Goal: Information Seeking & Learning: Learn about a topic

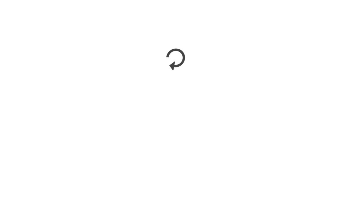
scroll to position [796, 0]
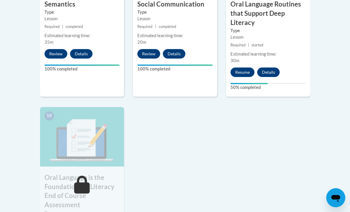
scroll to position [611, 0]
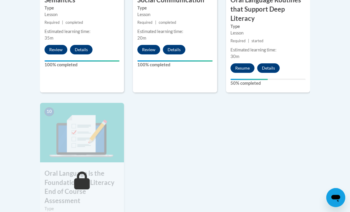
click at [98, 170] on h3 "Oral Language is the Foundation for Literacy End of Course Assessment" at bounding box center [82, 187] width 84 height 37
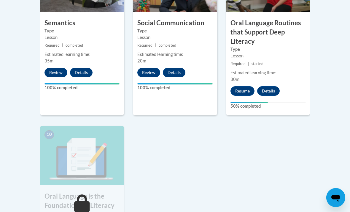
scroll to position [588, 0]
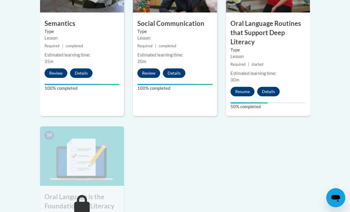
click at [242, 90] on button "Resume" at bounding box center [243, 91] width 24 height 9
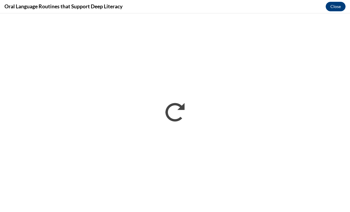
scroll to position [545, 0]
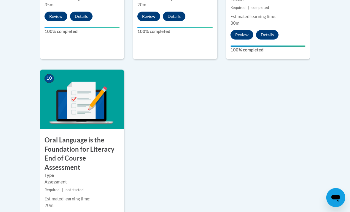
scroll to position [644, 0]
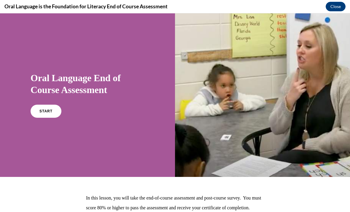
scroll to position [487, 0]
click at [46, 112] on span "START" at bounding box center [45, 111] width 13 height 4
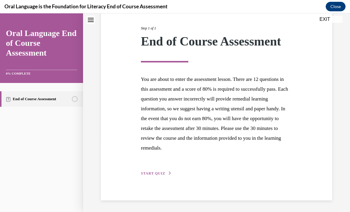
click at [163, 173] on span "START QUIZ" at bounding box center [153, 173] width 24 height 4
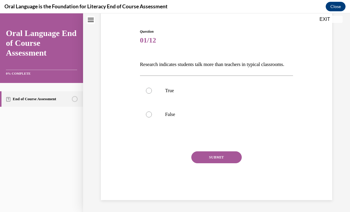
scroll to position [57, 0]
click at [146, 94] on div at bounding box center [149, 91] width 6 height 6
click at [146, 94] on input "True" at bounding box center [149, 91] width 6 height 6
radio input "true"
click at [221, 163] on button "SUBMIT" at bounding box center [216, 157] width 50 height 12
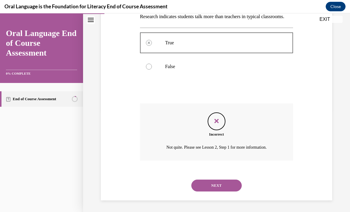
scroll to position [104, 0]
click at [223, 184] on button "NEXT" at bounding box center [216, 185] width 50 height 12
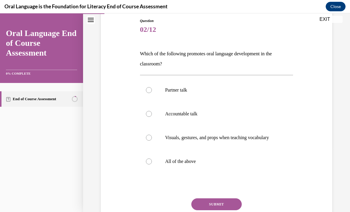
scroll to position [65, 0]
click at [143, 164] on label "All of the above" at bounding box center [216, 161] width 153 height 24
click at [146, 164] on input "All of the above" at bounding box center [149, 161] width 6 height 6
radio input "true"
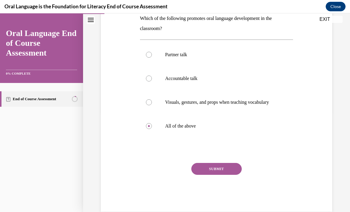
scroll to position [100, 0]
click at [224, 174] on button "SUBMIT" at bounding box center [216, 168] width 50 height 12
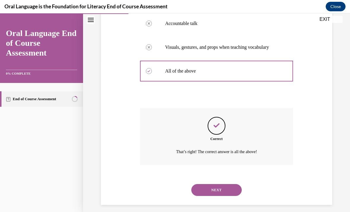
scroll to position [158, 0]
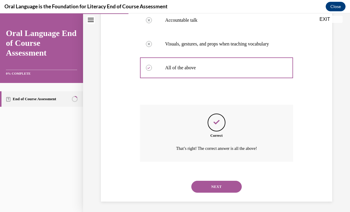
click at [231, 183] on button "NEXT" at bounding box center [216, 186] width 50 height 12
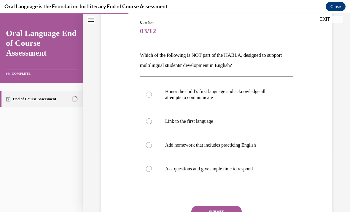
scroll to position [63, 0]
click at [152, 148] on label "Add homework that includes practicing English" at bounding box center [216, 145] width 153 height 24
click at [152, 148] on input "Add homework that includes practicing English" at bounding box center [149, 145] width 6 height 6
radio input "true"
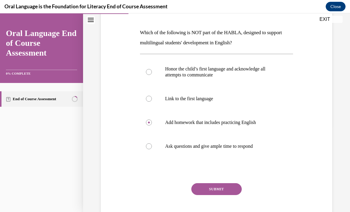
scroll to position [85, 0]
click at [206, 194] on button "SUBMIT" at bounding box center [216, 189] width 50 height 12
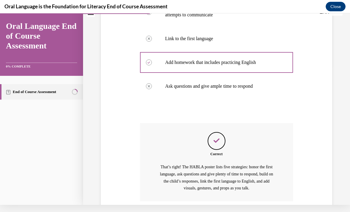
scroll to position [178, 0]
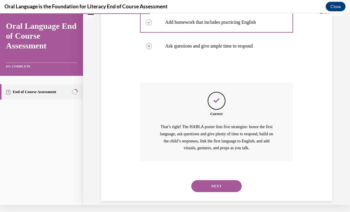
click at [208, 181] on button "NEXT" at bounding box center [216, 186] width 50 height 12
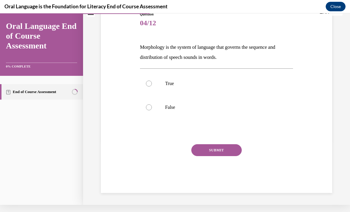
scroll to position [57, 0]
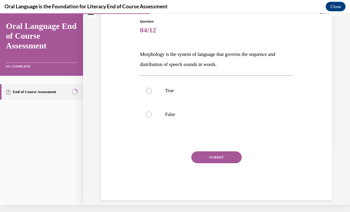
click at [147, 93] on label "True" at bounding box center [216, 91] width 153 height 24
click at [147, 93] on input "True" at bounding box center [149, 91] width 6 height 6
radio input "true"
click at [210, 160] on button "SUBMIT" at bounding box center [216, 157] width 50 height 12
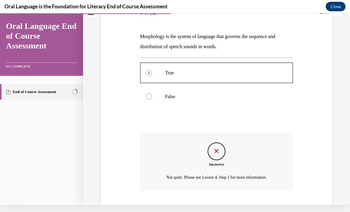
scroll to position [104, 0]
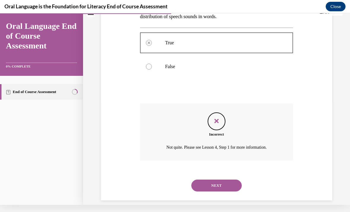
click at [211, 179] on button "NEXT" at bounding box center [216, 185] width 50 height 12
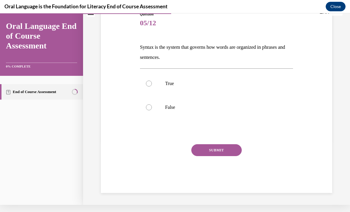
scroll to position [57, 0]
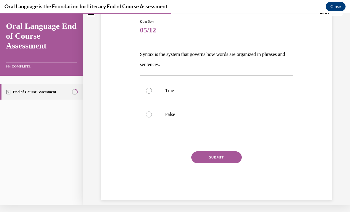
click at [332, 208] on div "EXIT Oral Language End of Course Assessment 0% COMPLETE End of Course Assessmen…" at bounding box center [175, 112] width 350 height 198
click at [150, 91] on div at bounding box center [149, 91] width 6 height 6
click at [150, 91] on input "True" at bounding box center [149, 91] width 6 height 6
radio input "true"
click at [210, 160] on button "SUBMIT" at bounding box center [216, 157] width 50 height 12
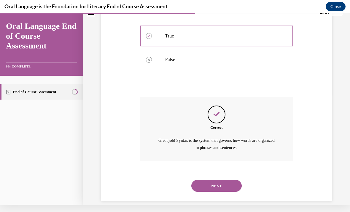
click at [216, 182] on button "NEXT" at bounding box center [216, 186] width 50 height 12
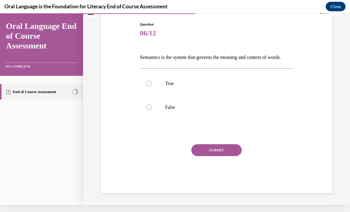
click at [341, 209] on div "EXIT Oral Language End of Course Assessment 0% COMPLETE End of Course Assessmen…" at bounding box center [175, 112] width 350 height 198
click at [152, 87] on label "True" at bounding box center [216, 84] width 153 height 24
click at [152, 86] on input "True" at bounding box center [149, 83] width 6 height 6
radio input "true"
click at [151, 110] on div at bounding box center [149, 107] width 6 height 6
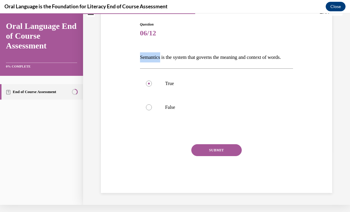
click at [151, 110] on input "False" at bounding box center [149, 107] width 6 height 6
radio input "true"
click at [205, 155] on button "SUBMIT" at bounding box center [216, 150] width 50 height 12
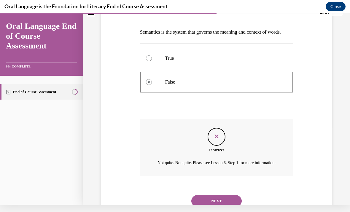
scroll to position [111, 0]
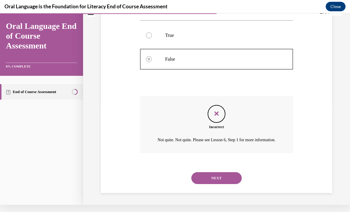
click at [209, 178] on button "NEXT" at bounding box center [216, 178] width 50 height 12
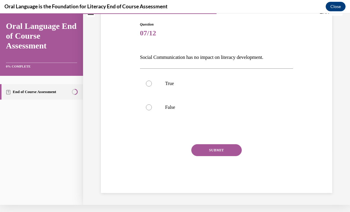
scroll to position [47, 0]
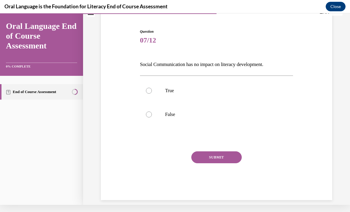
click at [150, 114] on div at bounding box center [149, 114] width 6 height 6
click at [150, 114] on input "False" at bounding box center [149, 114] width 6 height 6
radio input "true"
click at [214, 159] on button "SUBMIT" at bounding box center [216, 157] width 50 height 12
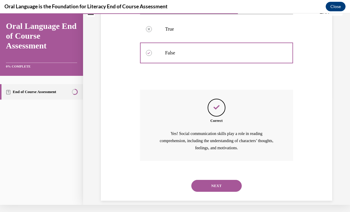
scroll to position [108, 0]
click at [216, 180] on button "NEXT" at bounding box center [216, 186] width 50 height 12
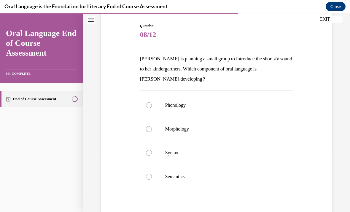
scroll to position [69, 0]
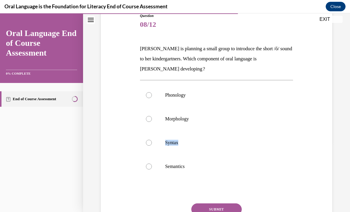
click at [177, 168] on p "Semantics" at bounding box center [221, 166] width 113 height 6
click at [152, 168] on input "Semantics" at bounding box center [149, 166] width 6 height 6
radio input "true"
click at [151, 97] on div at bounding box center [149, 95] width 6 height 6
click at [151, 97] on input "Phonology" at bounding box center [149, 95] width 6 height 6
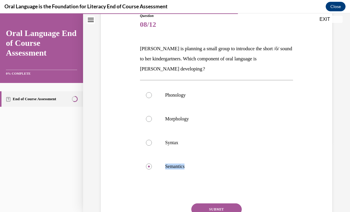
radio input "true"
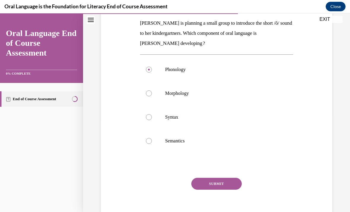
click at [219, 183] on button "SUBMIT" at bounding box center [216, 184] width 50 height 12
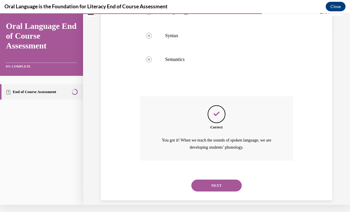
scroll to position [169, 0]
click at [210, 180] on button "NEXT" at bounding box center [216, 186] width 50 height 12
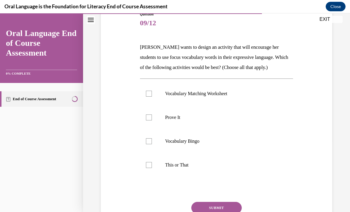
scroll to position [71, 0]
click at [149, 91] on div at bounding box center [149, 94] width 6 height 6
click at [149, 91] on input "Vocabulary Matching Worksheet" at bounding box center [149, 94] width 6 height 6
checkbox input "true"
click at [155, 169] on label "This or That" at bounding box center [216, 165] width 153 height 24
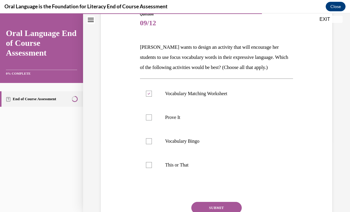
click at [152, 168] on input "This or That" at bounding box center [149, 165] width 6 height 6
checkbox input "true"
click at [148, 141] on div at bounding box center [149, 141] width 6 height 6
click at [148, 141] on input "Vocabulary Bingo" at bounding box center [149, 141] width 6 height 6
checkbox input "true"
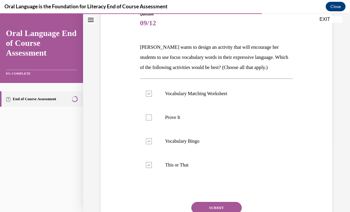
click at [148, 116] on div at bounding box center [149, 117] width 6 height 6
click at [148, 116] on input "Prove It" at bounding box center [149, 117] width 6 height 6
checkbox input "true"
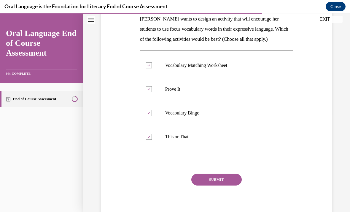
scroll to position [101, 0]
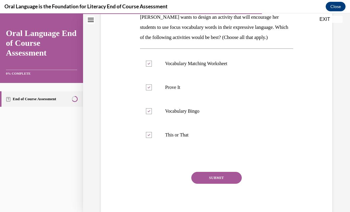
click at [221, 176] on button "SUBMIT" at bounding box center [216, 178] width 50 height 12
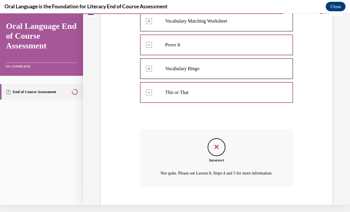
scroll to position [169, 0]
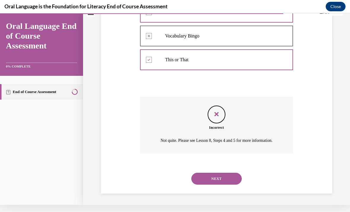
click at [215, 181] on button "NEXT" at bounding box center [216, 178] width 50 height 12
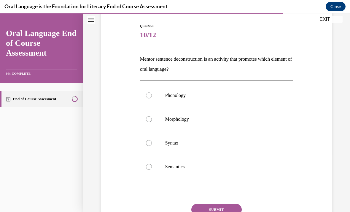
scroll to position [59, 0]
click at [232, 85] on label "Phonology" at bounding box center [216, 96] width 153 height 24
click at [152, 93] on input "Phonology" at bounding box center [149, 96] width 6 height 6
radio input "true"
click at [256, 74] on p "Mentor sentence deconstruction is an activity that promotes which element of or…" at bounding box center [216, 64] width 153 height 20
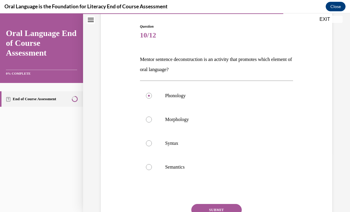
copy p "Mentor sentence deconstruction is an activity that promotes which element of or…"
click at [150, 137] on label "Syntax" at bounding box center [216, 143] width 153 height 24
click at [150, 140] on input "Syntax" at bounding box center [149, 143] width 6 height 6
radio input "true"
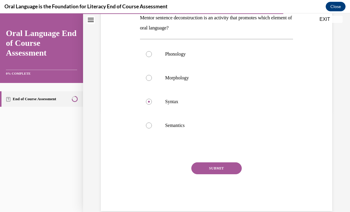
click at [226, 172] on button "SUBMIT" at bounding box center [216, 168] width 50 height 12
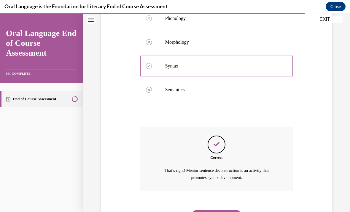
scroll to position [159, 0]
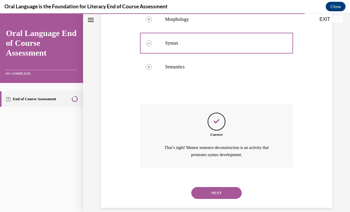
click at [221, 190] on button "NEXT" at bounding box center [216, 193] width 50 height 12
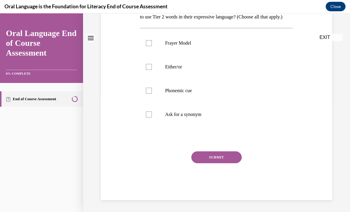
scroll to position [0, 0]
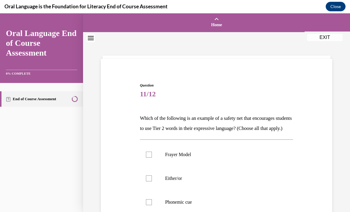
click at [223, 190] on label "Either/or" at bounding box center [216, 178] width 153 height 24
click at [152, 181] on input "Either/or" at bounding box center [149, 178] width 6 height 6
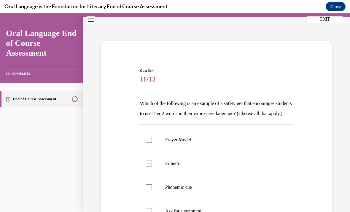
scroll to position [15, 0]
click at [237, 107] on p "Which of the following is an example of a safety net that encourages students t…" at bounding box center [216, 108] width 153 height 20
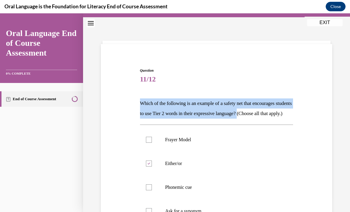
copy p "Which of the following is an example of a safety net that encourages students t…"
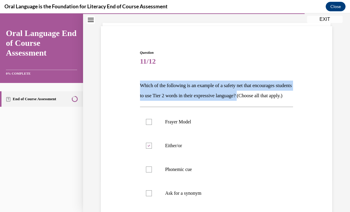
click at [150, 147] on icon at bounding box center [149, 146] width 3 height 2
click at [150, 148] on input "Either/or" at bounding box center [149, 145] width 6 height 6
checkbox input "false"
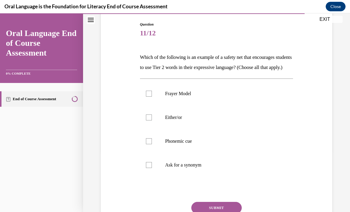
click at [152, 173] on label "Ask for a synonym" at bounding box center [216, 165] width 153 height 24
click at [152, 168] on input "Ask for a synonym" at bounding box center [149, 165] width 6 height 6
checkbox input "true"
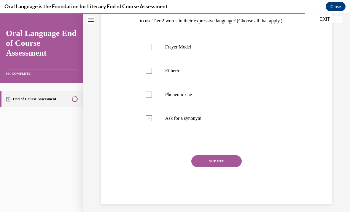
click at [224, 167] on button "SUBMIT" at bounding box center [216, 161] width 50 height 12
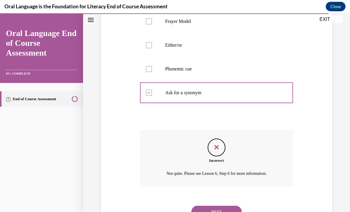
scroll to position [162, 0]
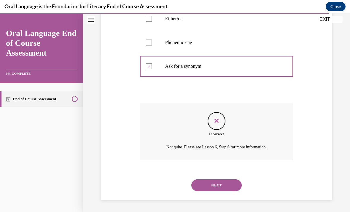
click at [220, 188] on button "NEXT" at bounding box center [216, 185] width 50 height 12
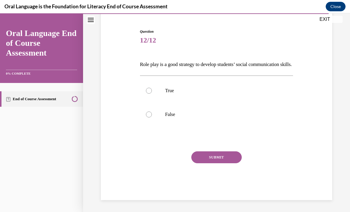
scroll to position [57, 0]
click at [146, 94] on div at bounding box center [149, 91] width 6 height 6
click at [146, 94] on input "True" at bounding box center [149, 91] width 6 height 6
radio input "true"
click at [221, 163] on button "SUBMIT" at bounding box center [216, 157] width 50 height 12
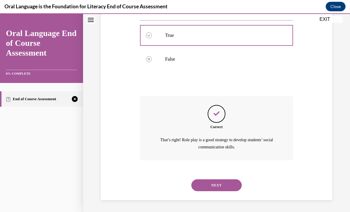
scroll to position [111, 0]
click at [221, 190] on button "NEXT" at bounding box center [216, 185] width 50 height 12
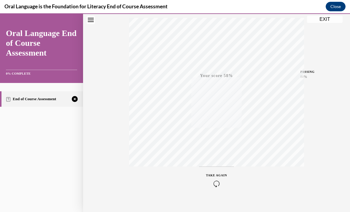
scroll to position [106, 0]
click at [219, 175] on icon "button" at bounding box center [216, 175] width 21 height 7
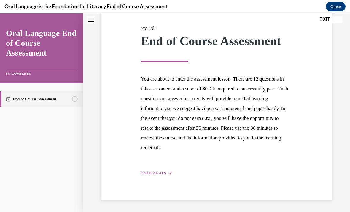
click at [159, 171] on span "TAKE AGAIN" at bounding box center [153, 173] width 25 height 4
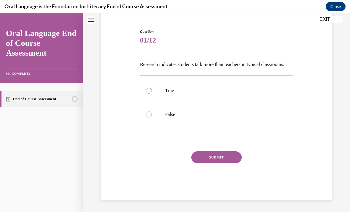
scroll to position [57, 0]
click at [146, 125] on label "False" at bounding box center [216, 114] width 153 height 24
click at [146, 117] on input "False" at bounding box center [149, 114] width 6 height 6
radio input "true"
click at [222, 163] on button "SUBMIT" at bounding box center [216, 157] width 50 height 12
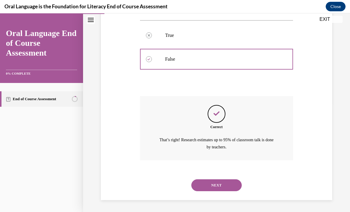
scroll to position [111, 0]
click at [221, 185] on button "NEXT" at bounding box center [216, 185] width 50 height 12
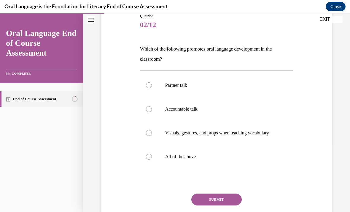
scroll to position [71, 0]
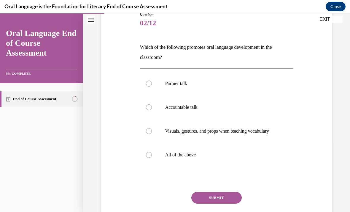
click at [148, 158] on div at bounding box center [149, 155] width 6 height 6
click at [148, 158] on input "All of the above" at bounding box center [149, 155] width 6 height 6
radio input "true"
click at [222, 202] on button "SUBMIT" at bounding box center [216, 197] width 50 height 12
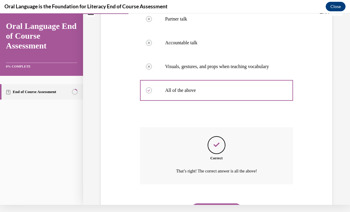
scroll to position [158, 0]
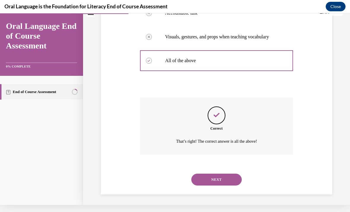
click at [218, 177] on button "NEXT" at bounding box center [216, 179] width 50 height 12
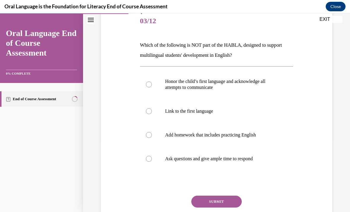
scroll to position [73, 0]
click at [148, 132] on label "Add homework that includes practicing English" at bounding box center [216, 135] width 153 height 24
click at [148, 132] on input "Add homework that includes practicing English" at bounding box center [149, 135] width 6 height 6
radio input "true"
click at [226, 200] on button "SUBMIT" at bounding box center [216, 201] width 50 height 12
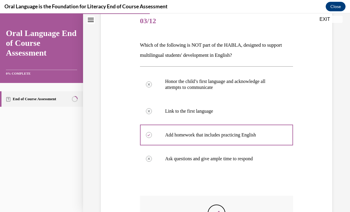
scroll to position [7, 0]
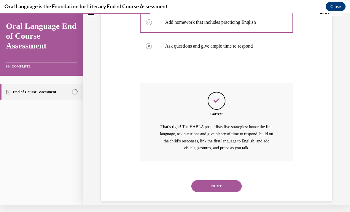
click at [221, 182] on button "NEXT" at bounding box center [216, 186] width 50 height 12
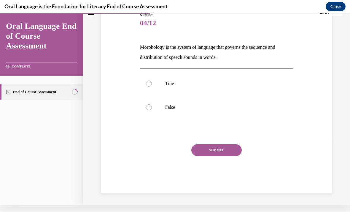
scroll to position [57, 0]
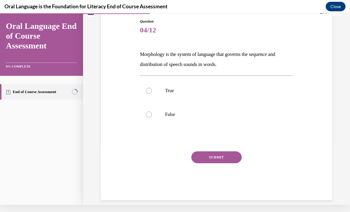
click at [149, 116] on div at bounding box center [149, 114] width 6 height 6
click at [149, 116] on input "False" at bounding box center [149, 114] width 6 height 6
radio input "true"
click at [227, 160] on button "SUBMIT" at bounding box center [216, 157] width 50 height 12
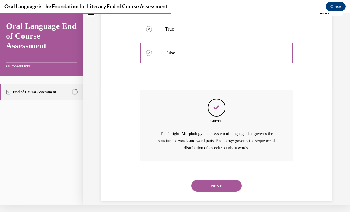
click at [223, 180] on button "NEXT" at bounding box center [216, 186] width 50 height 12
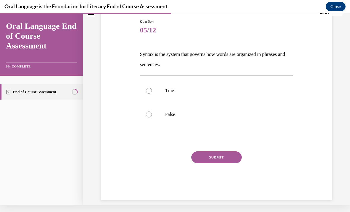
click at [148, 87] on label "True" at bounding box center [216, 91] width 153 height 24
click at [148, 88] on input "True" at bounding box center [149, 91] width 6 height 6
radio input "true"
click at [221, 158] on button "SUBMIT" at bounding box center [216, 157] width 50 height 12
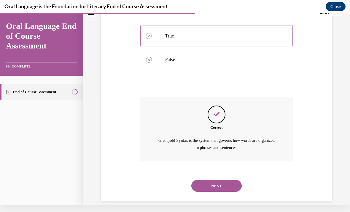
click at [224, 182] on button "NEXT" at bounding box center [216, 186] width 50 height 12
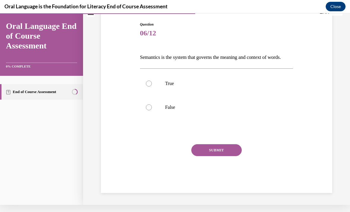
click at [150, 86] on div at bounding box center [149, 83] width 6 height 6
click at [150, 86] on input "True" at bounding box center [149, 83] width 6 height 6
radio input "true"
click at [219, 156] on button "SUBMIT" at bounding box center [216, 150] width 50 height 12
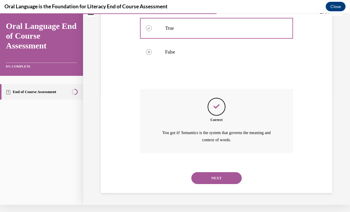
click at [218, 178] on button "NEXT" at bounding box center [216, 178] width 50 height 12
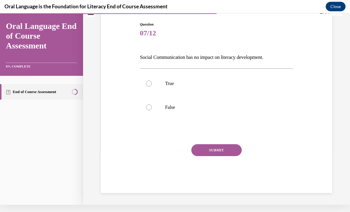
scroll to position [47, 0]
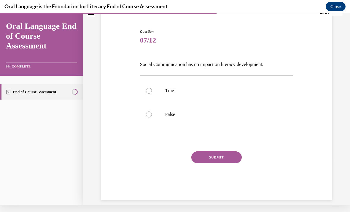
click at [149, 116] on div at bounding box center [149, 114] width 6 height 6
click at [149, 116] on input "False" at bounding box center [149, 114] width 6 height 6
radio input "true"
click at [220, 157] on button "SUBMIT" at bounding box center [216, 157] width 50 height 12
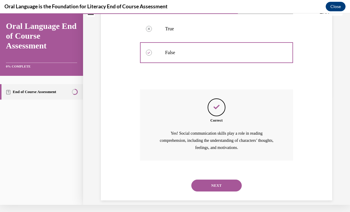
scroll to position [108, 0]
click at [221, 180] on button "NEXT" at bounding box center [216, 186] width 50 height 12
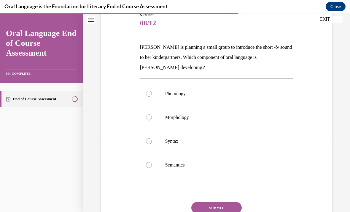
scroll to position [71, 0]
click at [147, 94] on div at bounding box center [149, 94] width 6 height 6
click at [147, 94] on input "Phonology" at bounding box center [149, 94] width 6 height 6
radio input "true"
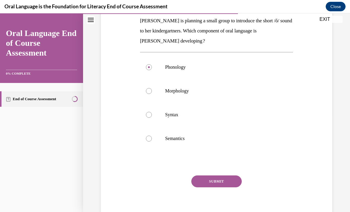
click at [234, 180] on button "SUBMIT" at bounding box center [216, 181] width 50 height 12
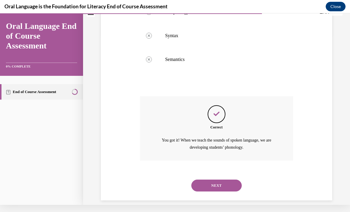
scroll to position [169, 0]
click at [229, 180] on button "NEXT" at bounding box center [216, 186] width 50 height 12
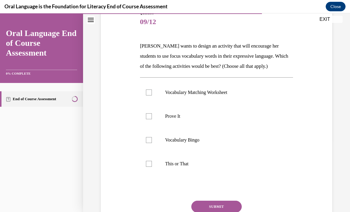
scroll to position [72, 0]
click at [148, 88] on label "Vocabulary Matching Worksheet" at bounding box center [216, 92] width 153 height 24
click at [148, 89] on input "Vocabulary Matching Worksheet" at bounding box center [149, 92] width 6 height 6
checkbox input "true"
click at [152, 113] on label "Prove It" at bounding box center [216, 116] width 153 height 24
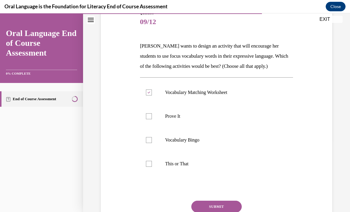
click at [152, 113] on input "Prove It" at bounding box center [149, 116] width 6 height 6
checkbox input "true"
click at [151, 161] on div at bounding box center [149, 164] width 6 height 6
click at [151, 161] on input "This or That" at bounding box center [149, 164] width 6 height 6
checkbox input "true"
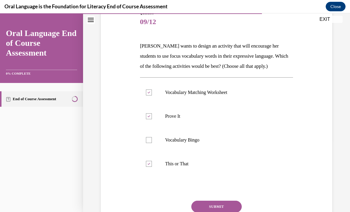
click at [231, 206] on button "SUBMIT" at bounding box center [216, 206] width 50 height 12
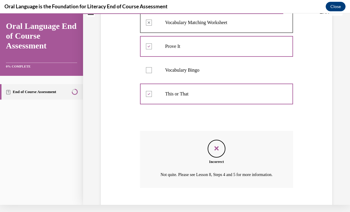
scroll to position [169, 0]
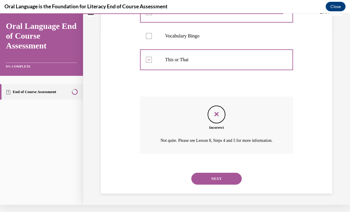
click at [229, 179] on button "NEXT" at bounding box center [216, 178] width 50 height 12
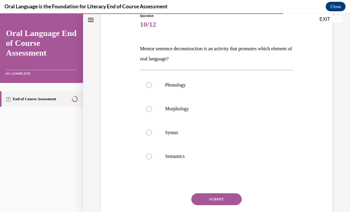
scroll to position [69, 0]
click at [149, 133] on div at bounding box center [149, 132] width 6 height 6
click at [149, 133] on input "Syntax" at bounding box center [149, 132] width 6 height 6
radio input "true"
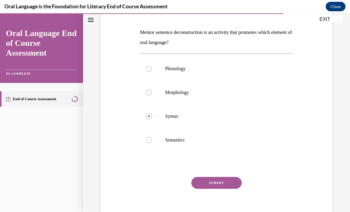
scroll to position [86, 0]
click at [217, 185] on button "SUBMIT" at bounding box center [216, 182] width 50 height 12
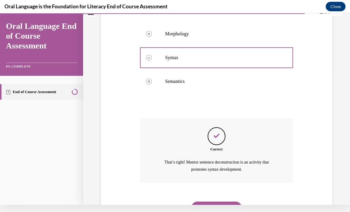
scroll to position [159, 0]
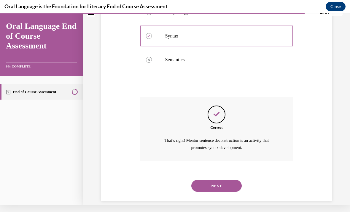
click at [221, 180] on button "NEXT" at bounding box center [216, 186] width 50 height 12
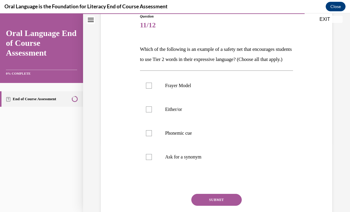
scroll to position [69, 0]
click at [151, 160] on div at bounding box center [149, 157] width 6 height 6
click at [151, 160] on input "Ask for a synonym" at bounding box center [149, 157] width 6 height 6
checkbox input "true"
click at [149, 136] on div at bounding box center [149, 133] width 6 height 6
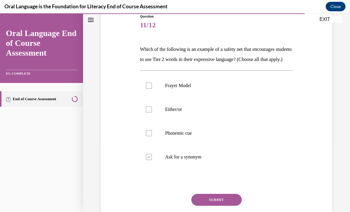
click at [149, 136] on input "Phonemic cue" at bounding box center [149, 133] width 6 height 6
checkbox input "true"
click at [144, 97] on label "Frayer Model" at bounding box center [216, 86] width 153 height 24
click at [146, 88] on input "Frayer Model" at bounding box center [149, 86] width 6 height 6
checkbox input "true"
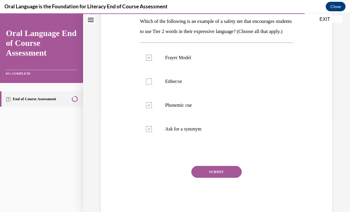
click at [219, 178] on button "SUBMIT" at bounding box center [216, 172] width 50 height 12
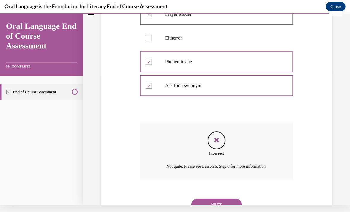
scroll to position [162, 0]
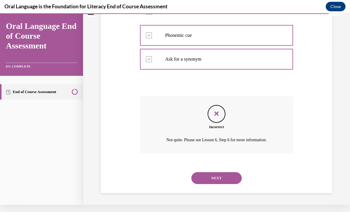
click at [216, 182] on button "NEXT" at bounding box center [216, 178] width 50 height 12
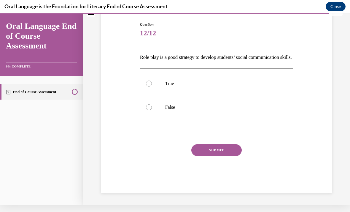
scroll to position [57, 0]
click at [147, 95] on label "True" at bounding box center [216, 84] width 153 height 24
click at [147, 86] on input "True" at bounding box center [149, 83] width 6 height 6
radio input "true"
click at [218, 156] on button "SUBMIT" at bounding box center [216, 150] width 50 height 12
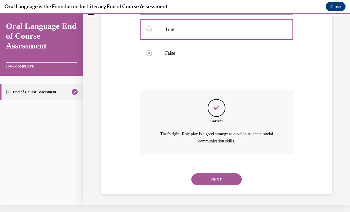
scroll to position [111, 0]
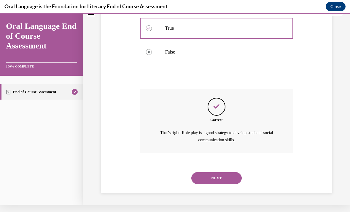
click at [216, 181] on button "NEXT" at bounding box center [216, 178] width 50 height 12
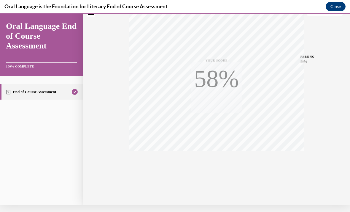
scroll to position [0, 0]
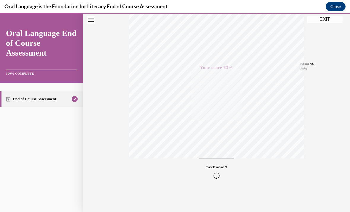
click at [327, 21] on button "EXIT" at bounding box center [325, 19] width 36 height 7
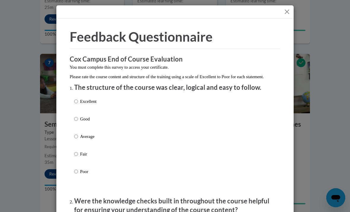
click at [80, 99] on label "Excellent" at bounding box center [85, 106] width 22 height 16
click at [78, 99] on input "Excellent" at bounding box center [76, 101] width 4 height 7
radio input "true"
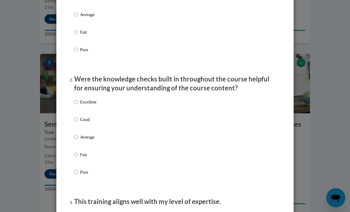
click at [78, 102] on input "Excellent" at bounding box center [76, 102] width 4 height 7
radio input "true"
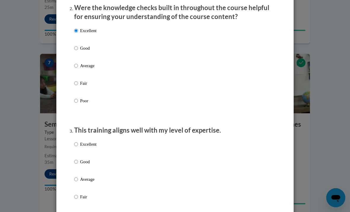
click at [77, 141] on input "Excellent" at bounding box center [76, 144] width 4 height 7
radio input "true"
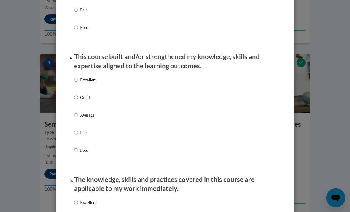
click at [80, 77] on label "Excellent" at bounding box center [85, 85] width 22 height 16
click at [78, 77] on input "Excellent" at bounding box center [76, 80] width 4 height 7
radio input "true"
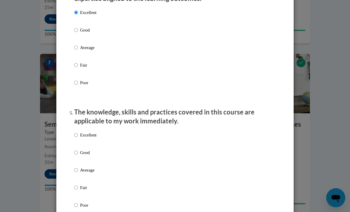
click at [78, 129] on div "Excellent Good Average Fair Poor" at bounding box center [85, 175] width 22 height 92
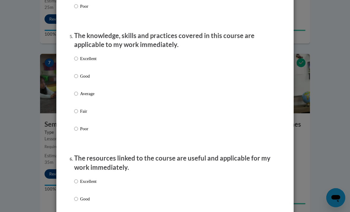
click at [78, 56] on input "Excellent" at bounding box center [76, 58] width 4 height 7
radio input "true"
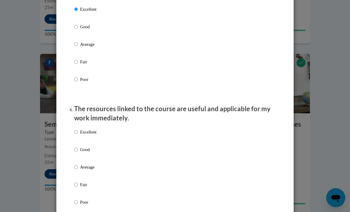
click at [80, 129] on p "Excellent" at bounding box center [88, 132] width 16 height 7
click at [78, 129] on input "Excellent" at bounding box center [76, 132] width 4 height 7
radio input "true"
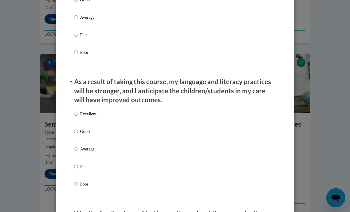
click at [78, 110] on input "Excellent" at bounding box center [76, 113] width 4 height 7
radio input "true"
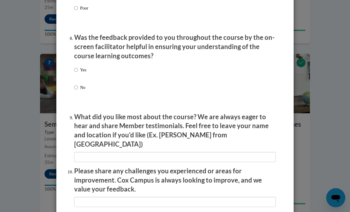
click at [78, 66] on input "Yes" at bounding box center [76, 69] width 4 height 7
radio input "true"
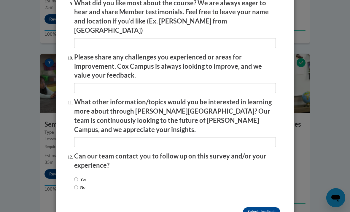
scroll to position [1011, 0]
click at [261, 207] on input "Submit feedback" at bounding box center [261, 211] width 37 height 9
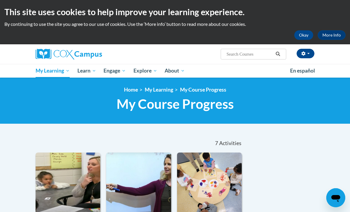
click at [0, 0] on span "PK-5 Structured Literacy Program" at bounding box center [0, 0] width 0 height 0
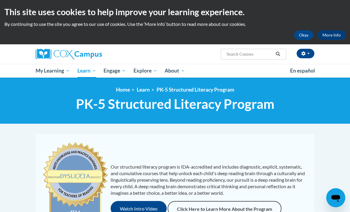
click at [0, 0] on span "Early Care and Learning" at bounding box center [0, 0] width 0 height 0
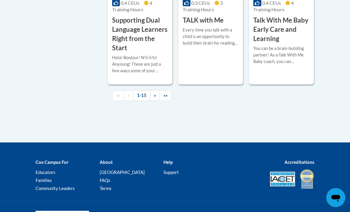
scroll to position [1030, 0]
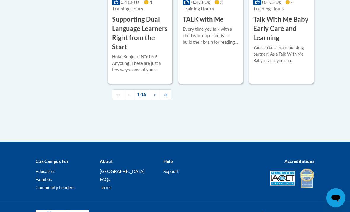
click at [151, 100] on link "»" at bounding box center [155, 94] width 10 height 10
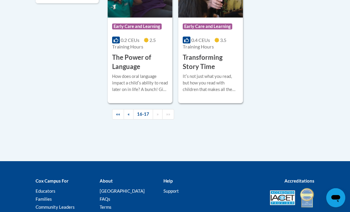
scroll to position [268, 0]
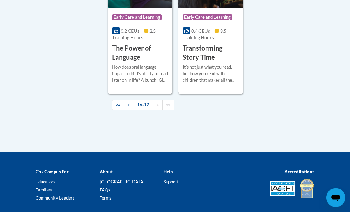
click at [146, 110] on link "16-17" at bounding box center [143, 105] width 20 height 10
click at [217, 84] on div "Itʹs not just what you read, but how you read with children that makes all the …" at bounding box center [211, 74] width 56 height 20
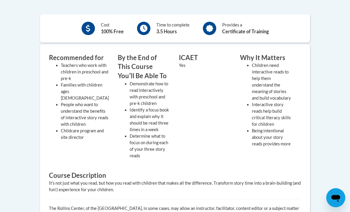
scroll to position [162, 0]
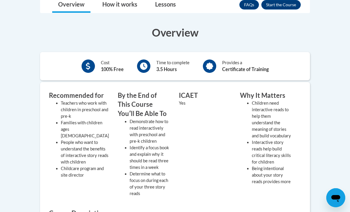
click at [286, 7] on button "Enroll" at bounding box center [281, 4] width 39 height 9
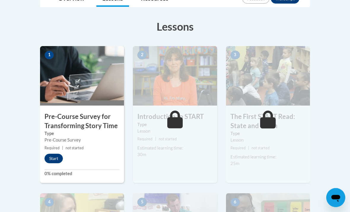
scroll to position [153, 0]
click at [57, 161] on button "Start" at bounding box center [54, 157] width 18 height 9
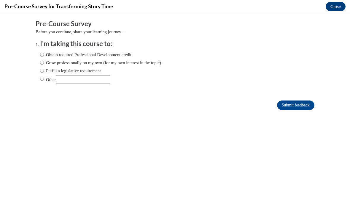
scroll to position [0, 0]
click at [44, 57] on input "Obtain required Professional Development credit." at bounding box center [42, 54] width 4 height 7
radio input "true"
click at [43, 61] on input "Grow professionally on my own (for my own interest in the topic)." at bounding box center [42, 62] width 4 height 7
radio input "true"
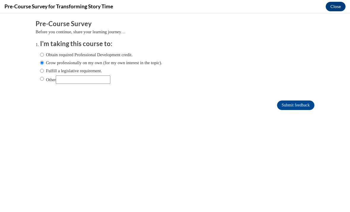
click at [282, 109] on input "Submit feedback" at bounding box center [295, 104] width 37 height 9
click at [300, 104] on input "Submit feedback" at bounding box center [295, 104] width 37 height 9
click at [296, 110] on input "Submit feedback" at bounding box center [295, 104] width 37 height 9
click at [294, 110] on input "Submit feedback" at bounding box center [295, 104] width 37 height 9
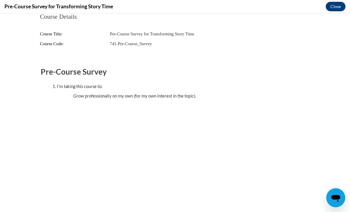
scroll to position [134, 0]
click at [336, 9] on button "Close" at bounding box center [336, 6] width 20 height 9
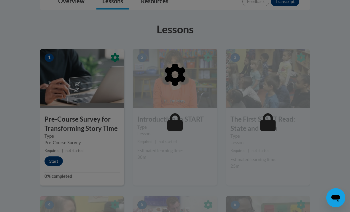
scroll to position [150, 0]
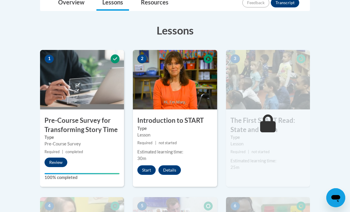
click at [149, 170] on button "Start" at bounding box center [146, 169] width 18 height 9
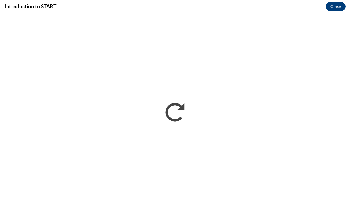
scroll to position [0, 0]
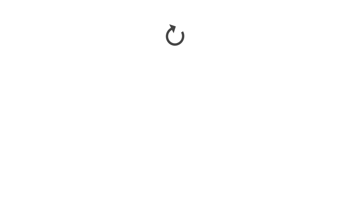
scroll to position [474, 0]
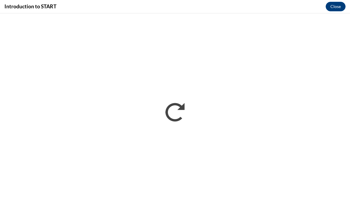
click at [330, 10] on button "Close" at bounding box center [336, 6] width 20 height 9
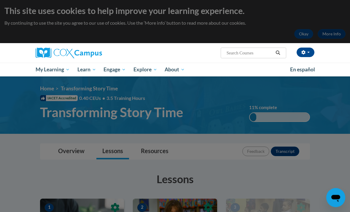
scroll to position [0, 0]
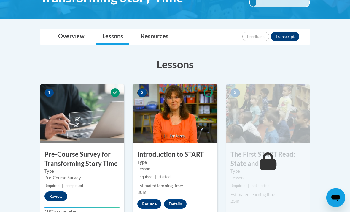
scroll to position [134, 0]
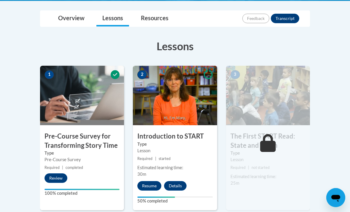
click at [155, 190] on button "Resume" at bounding box center [149, 185] width 24 height 9
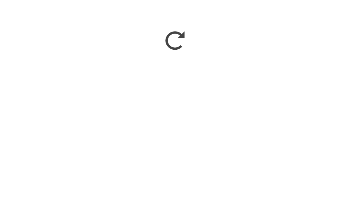
scroll to position [72, 0]
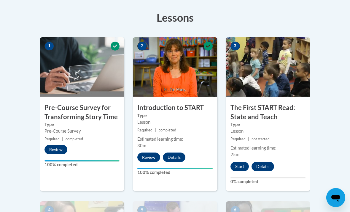
scroll to position [162, 0]
click at [239, 167] on button "Start" at bounding box center [240, 165] width 18 height 9
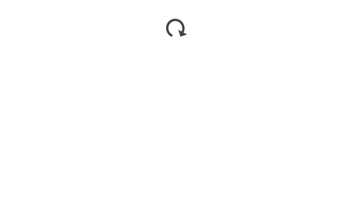
scroll to position [334, 0]
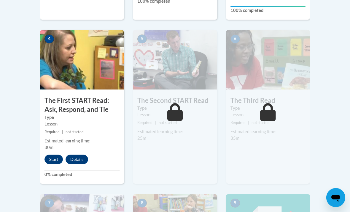
scroll to position [334, 0]
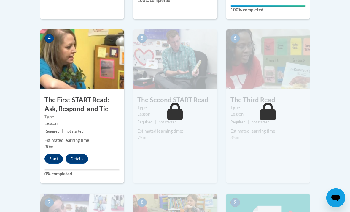
click at [53, 159] on button "Start" at bounding box center [54, 158] width 18 height 9
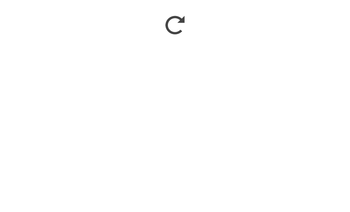
scroll to position [582, 0]
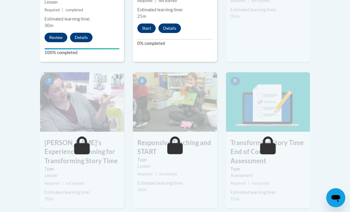
scroll to position [457, 0]
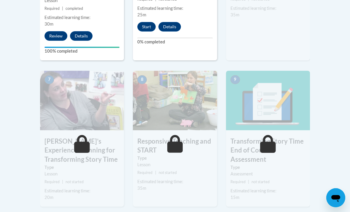
click at [150, 22] on button "Start" at bounding box center [146, 26] width 18 height 9
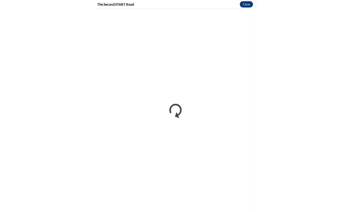
scroll to position [499, 0]
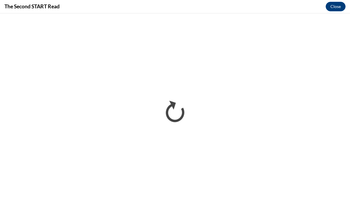
click at [18, 10] on h4 "The Second START Read" at bounding box center [31, 6] width 55 height 7
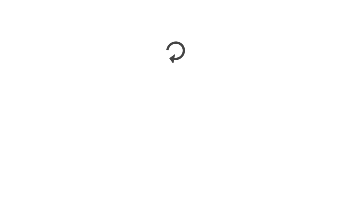
scroll to position [601, 0]
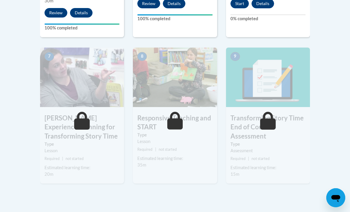
scroll to position [484, 0]
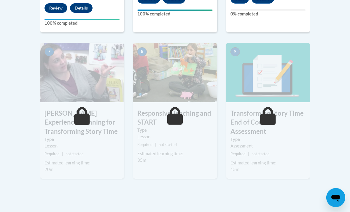
click at [94, 152] on small "Required | not started" at bounding box center [82, 154] width 84 height 7
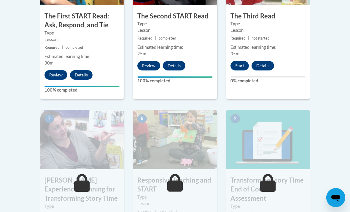
scroll to position [418, 0]
click at [244, 66] on button "Start" at bounding box center [240, 65] width 18 height 9
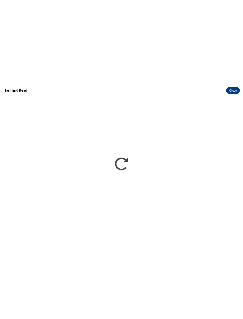
scroll to position [364, 0]
